Goal: Task Accomplishment & Management: Use online tool/utility

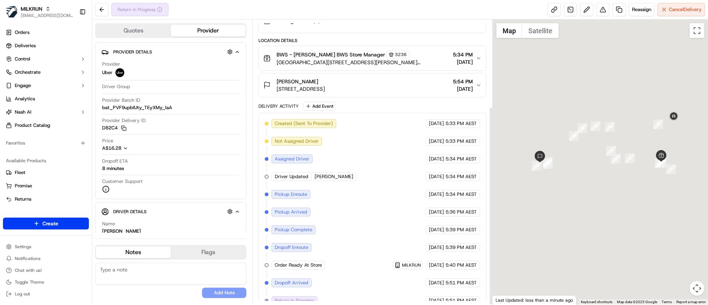
scroll to position [124, 0]
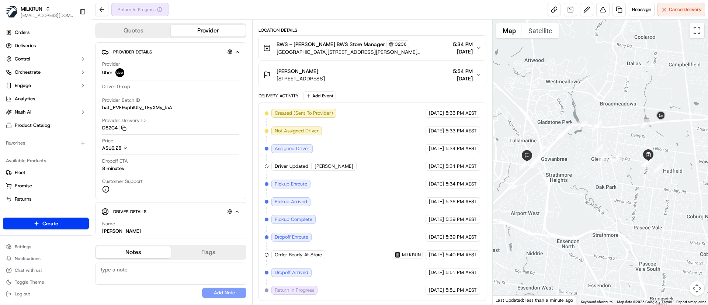
drag, startPoint x: 652, startPoint y: 204, endPoint x: 639, endPoint y: 208, distance: 14.1
click at [639, 208] on div at bounding box center [601, 162] width 216 height 285
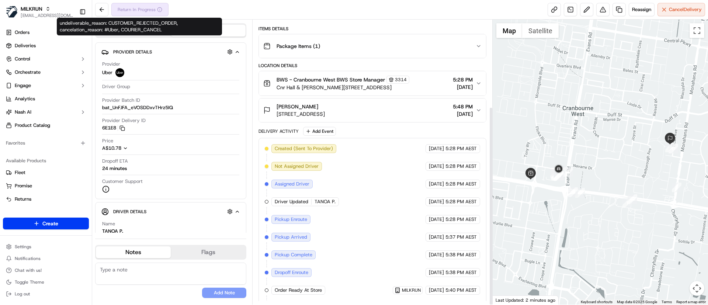
scroll to position [124, 0]
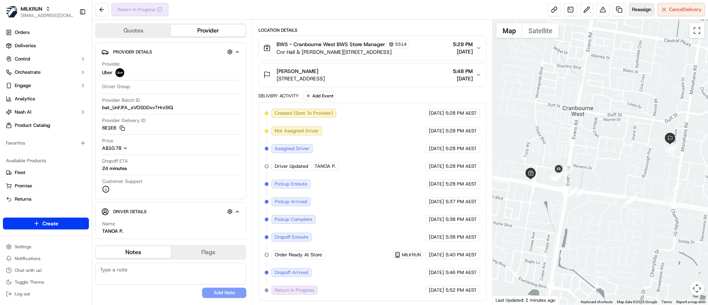
click at [637, 8] on span "Reassign" at bounding box center [641, 9] width 19 height 7
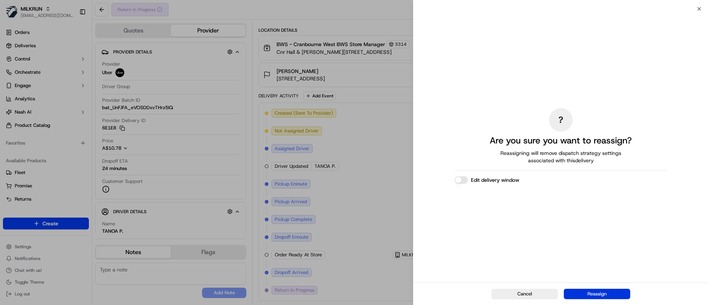
click at [600, 295] on button "Reassign" at bounding box center [597, 294] width 66 height 10
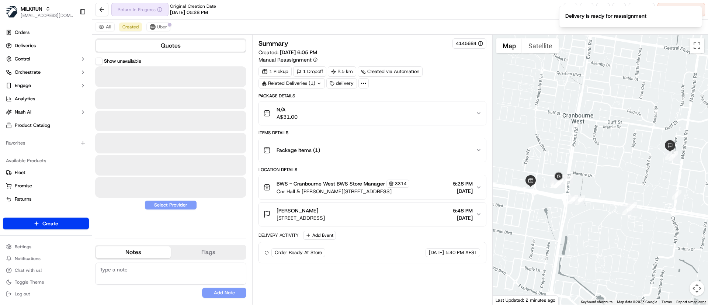
scroll to position [0, 0]
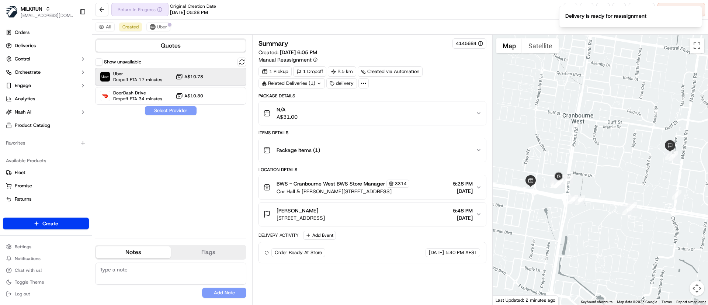
click at [139, 76] on span "Uber" at bounding box center [137, 74] width 49 height 6
click at [165, 111] on button "Assign Provider" at bounding box center [171, 110] width 52 height 9
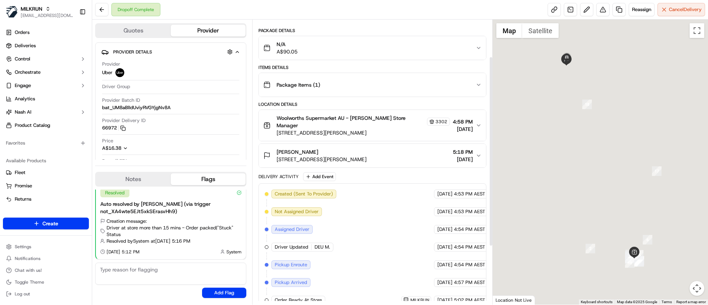
scroll to position [55, 0]
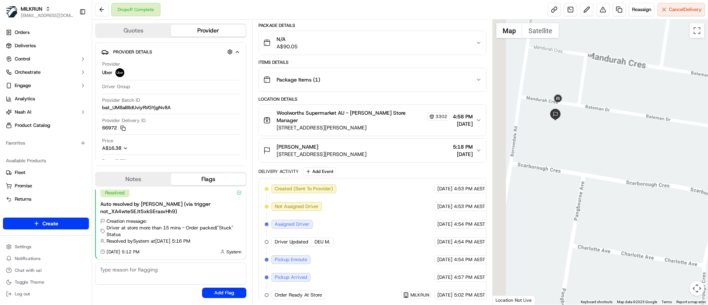
drag, startPoint x: 554, startPoint y: 72, endPoint x: 585, endPoint y: 175, distance: 108.0
click at [585, 175] on div at bounding box center [601, 162] width 216 height 285
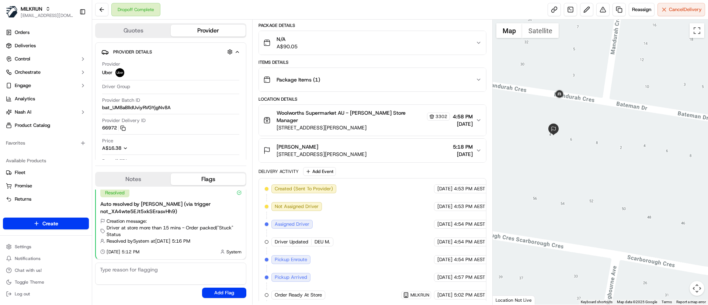
drag, startPoint x: 549, startPoint y: 155, endPoint x: 575, endPoint y: 189, distance: 43.1
click at [576, 191] on div at bounding box center [601, 162] width 216 height 285
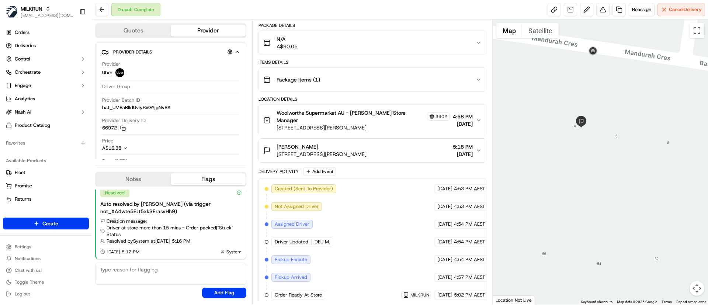
drag, startPoint x: 573, startPoint y: 168, endPoint x: 547, endPoint y: 173, distance: 26.3
click at [588, 160] on div at bounding box center [601, 162] width 216 height 285
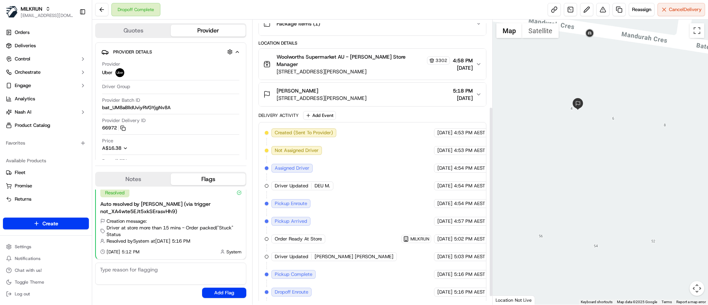
scroll to position [142, 0]
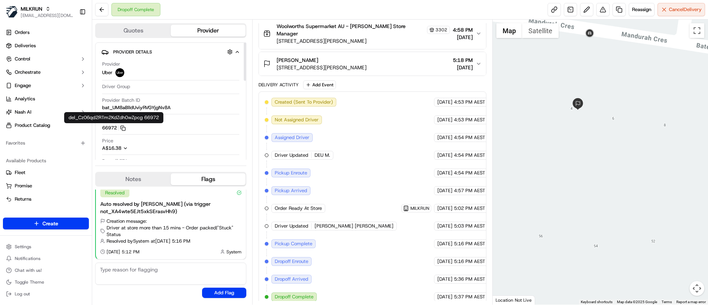
click at [122, 129] on icon "button" at bounding box center [122, 127] width 3 height 3
drag, startPoint x: 98, startPoint y: 127, endPoint x: 119, endPoint y: 127, distance: 21.0
click at [119, 127] on div "Provider Details Hidden ( 1 ) Provider Uber Driver Group Provider Batch ID bat_…" at bounding box center [170, 117] width 151 height 150
copy button "66972"
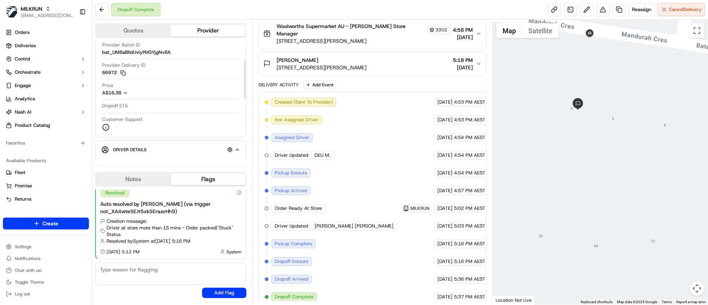
click at [176, 120] on div "Customer Support" at bounding box center [170, 123] width 137 height 15
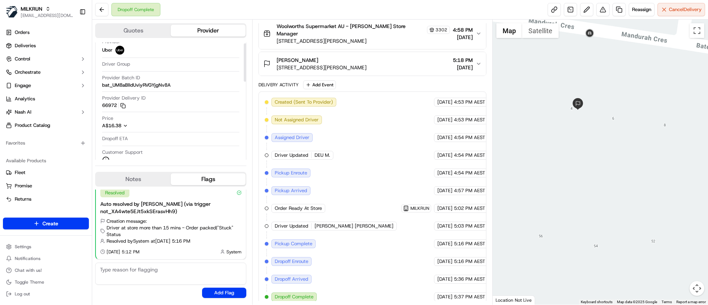
scroll to position [0, 0]
click at [373, 179] on div "Created (Sent To Provider) Uber 18/09/2025 4:53 PM AEST Not Assigned Driver Ube…" at bounding box center [372, 200] width 215 height 204
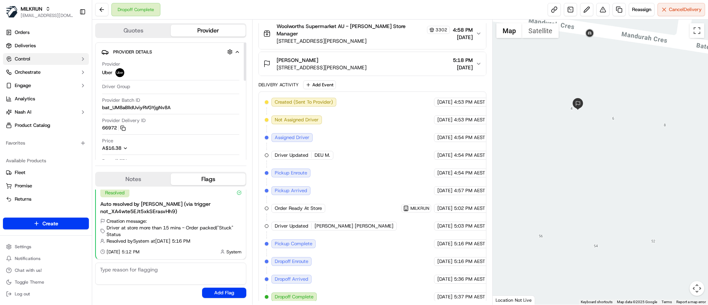
click at [21, 56] on span "Control" at bounding box center [22, 59] width 15 height 7
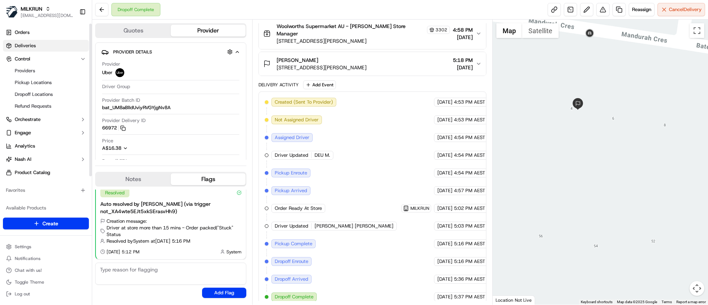
click at [27, 45] on span "Deliveries" at bounding box center [25, 45] width 21 height 7
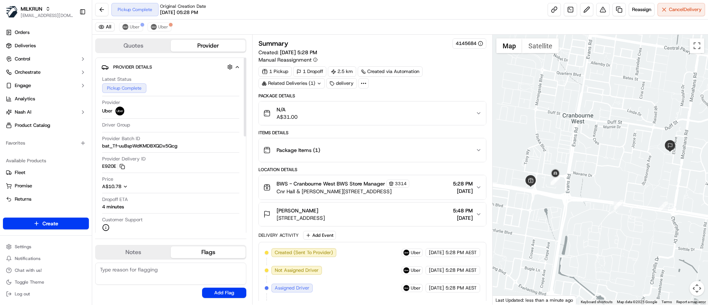
click at [126, 32] on div "All Uber Uber" at bounding box center [400, 27] width 616 height 15
click at [131, 23] on button "Uber" at bounding box center [131, 27] width 24 height 9
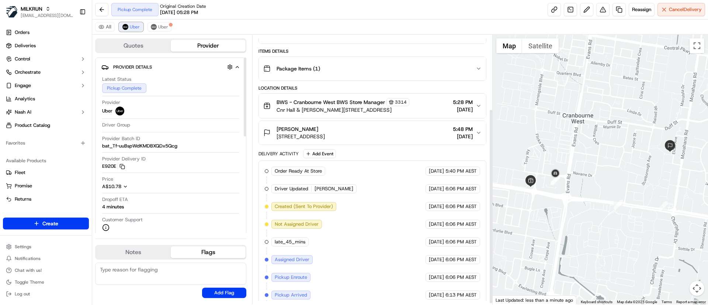
scroll to position [104, 0]
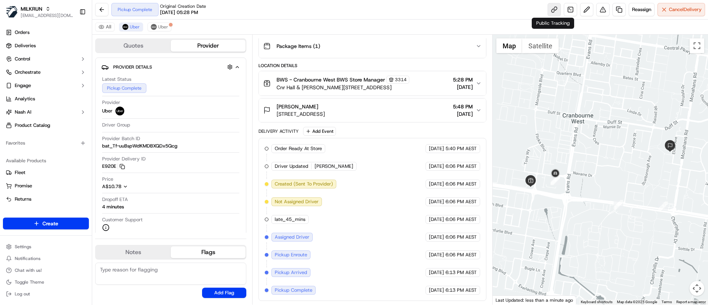
click at [556, 4] on link at bounding box center [554, 9] width 13 height 13
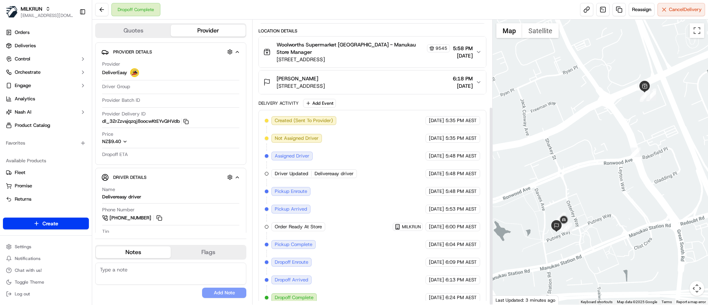
scroll to position [124, 0]
